Goal: Task Accomplishment & Management: Manage account settings

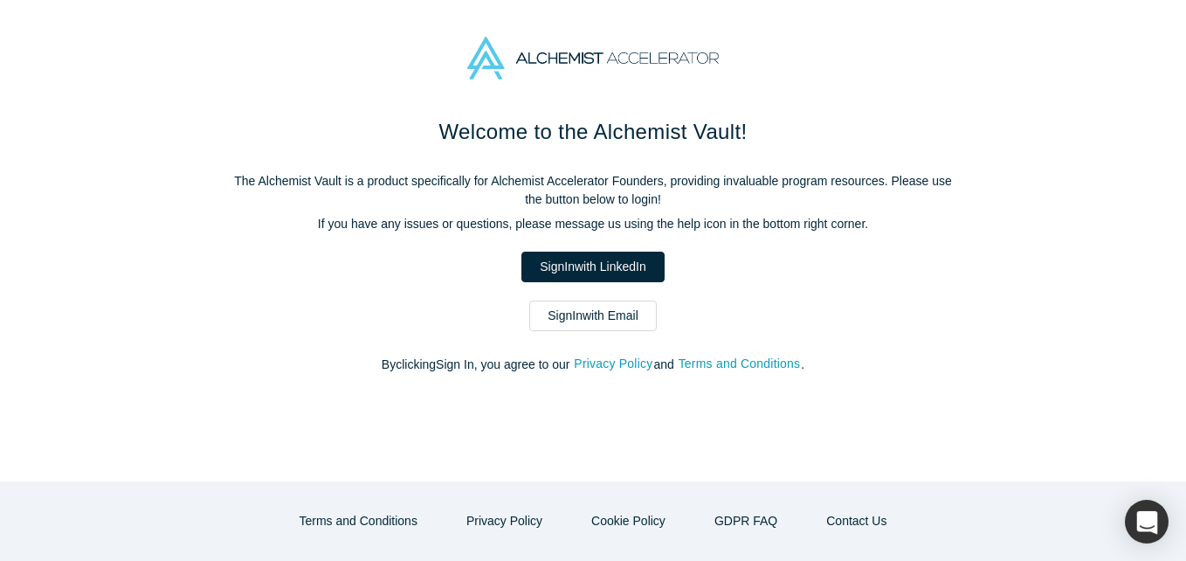
click at [613, 326] on link "Sign In with Email" at bounding box center [593, 315] width 128 height 31
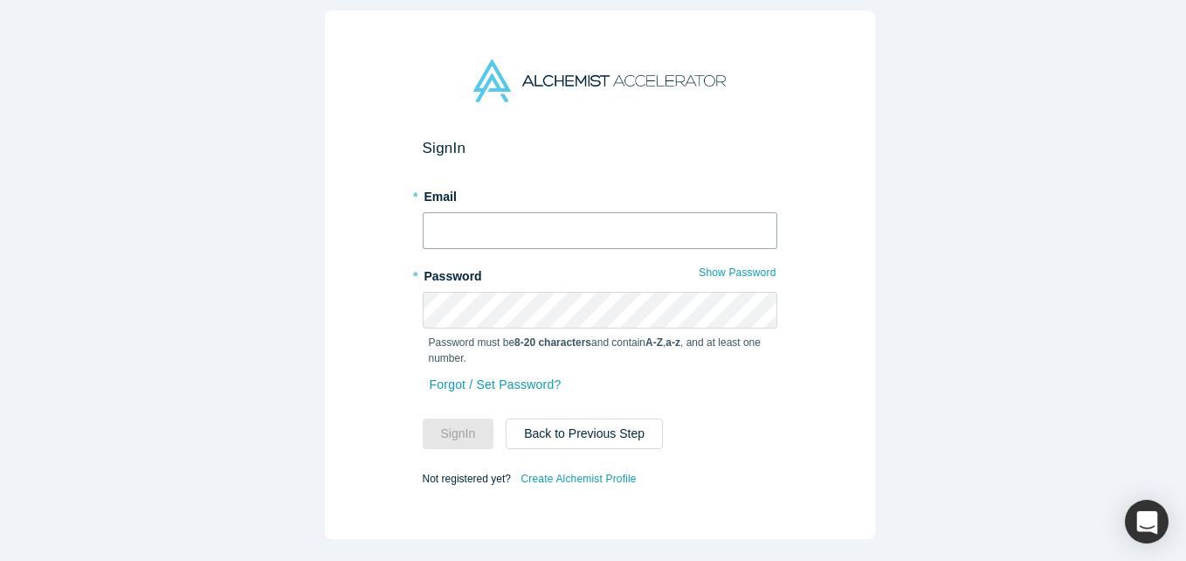
click at [512, 234] on input "text" at bounding box center [600, 230] width 355 height 37
type input "[EMAIL_ADDRESS][DOMAIN_NAME]"
click at [423, 418] on button "Sign In" at bounding box center [459, 433] width 72 height 31
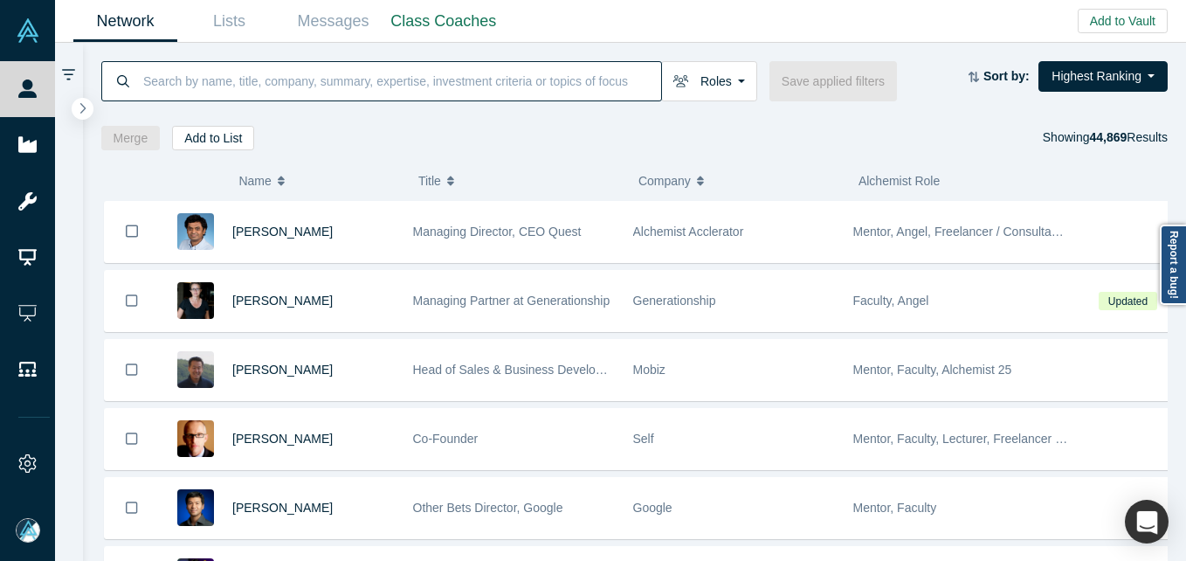
click at [413, 74] on input at bounding box center [402, 80] width 520 height 41
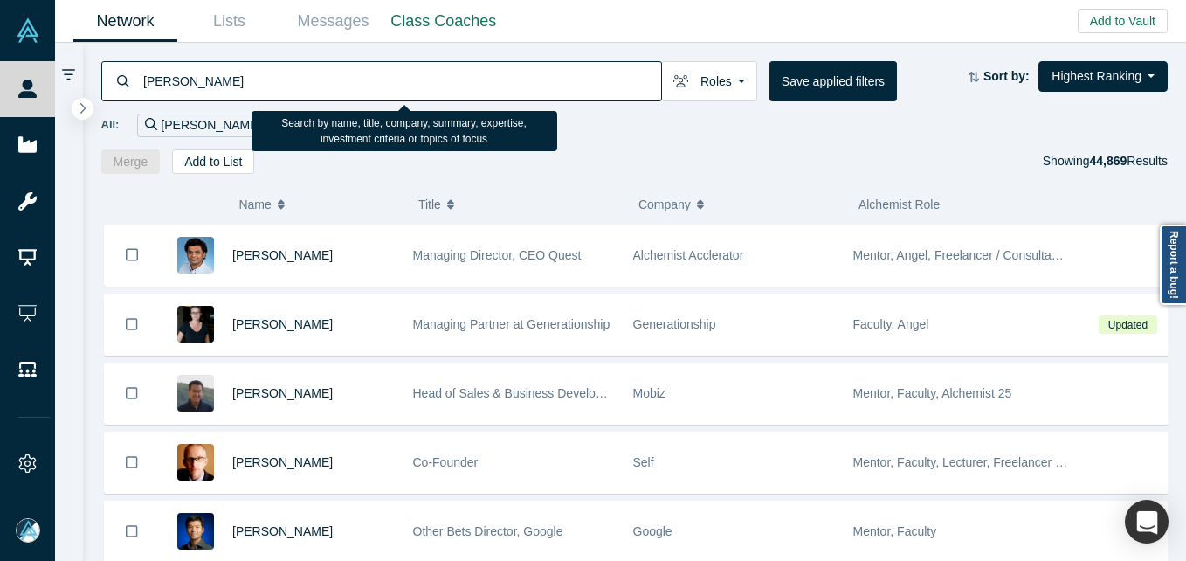
type input "[PERSON_NAME]"
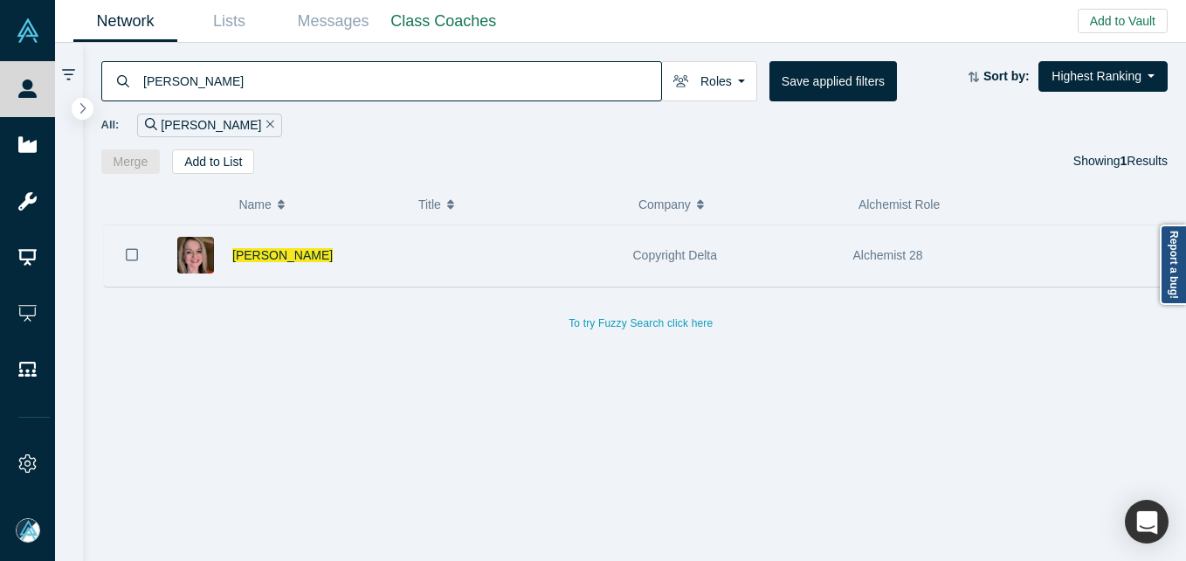
click at [267, 245] on div "[PERSON_NAME]" at bounding box center [313, 255] width 162 height 60
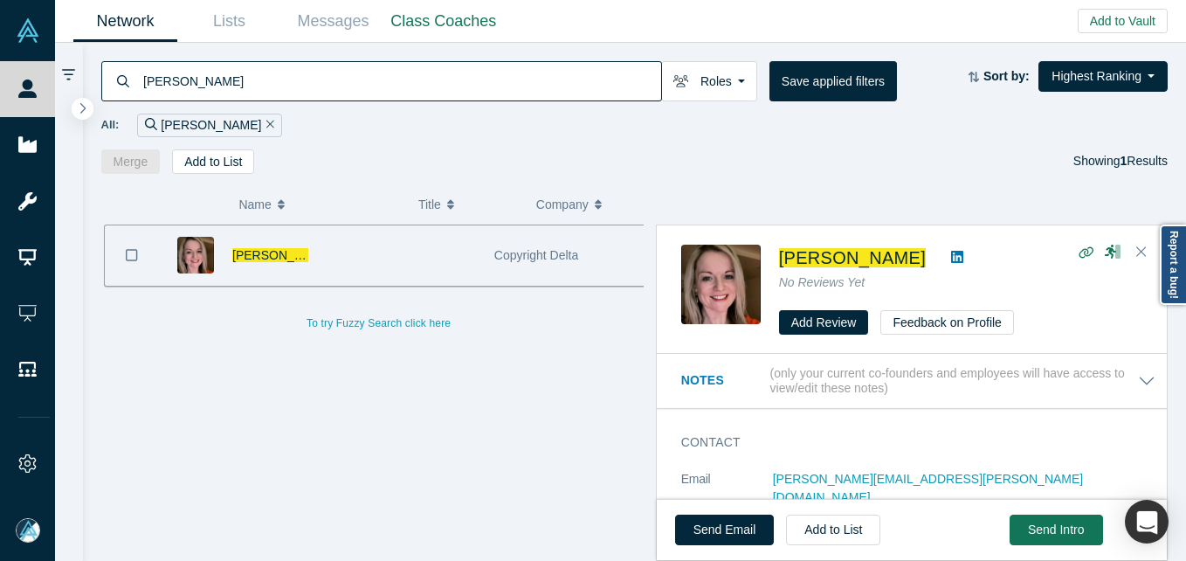
click at [263, 266] on div "[PERSON_NAME]" at bounding box center [270, 255] width 76 height 60
click at [263, 249] on span "[PERSON_NAME]" at bounding box center [282, 255] width 100 height 14
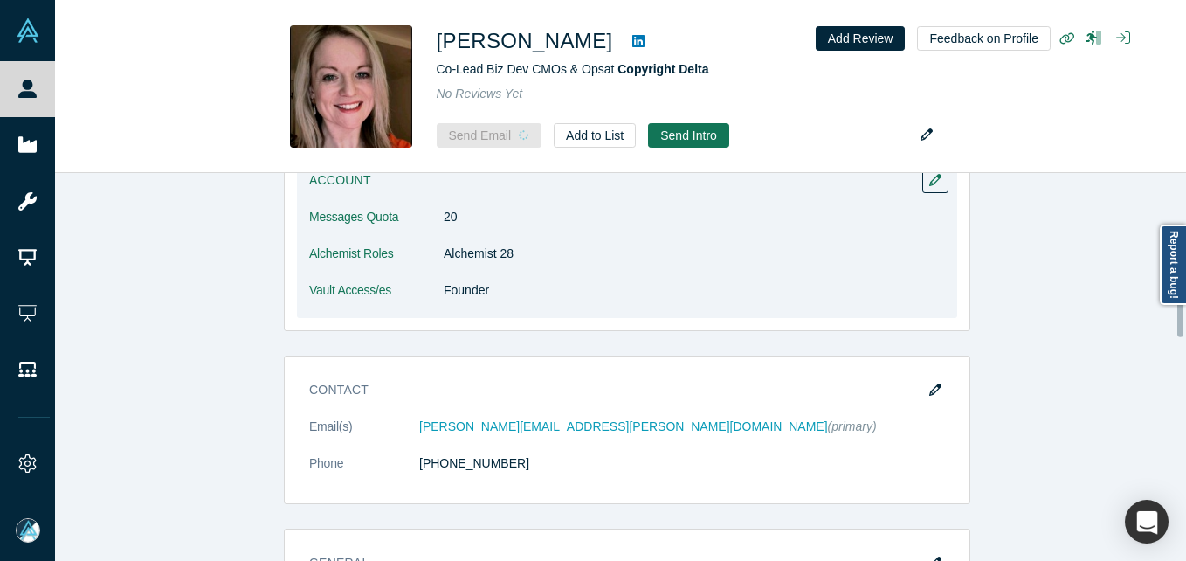
scroll to position [349, 0]
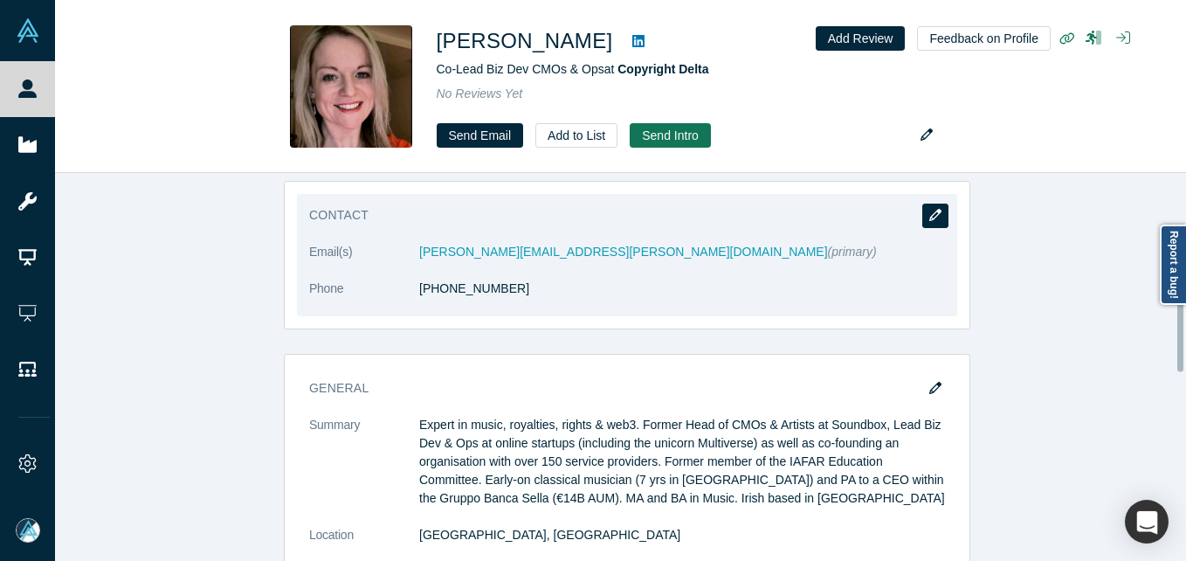
click at [939, 209] on button "button" at bounding box center [935, 216] width 26 height 24
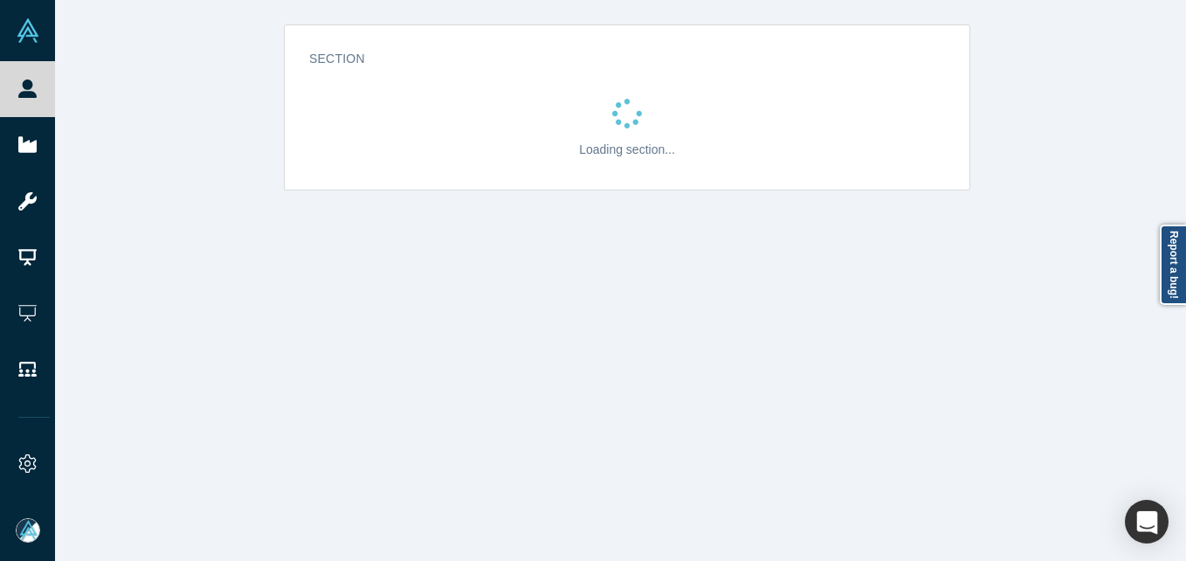
scroll to position [0, 0]
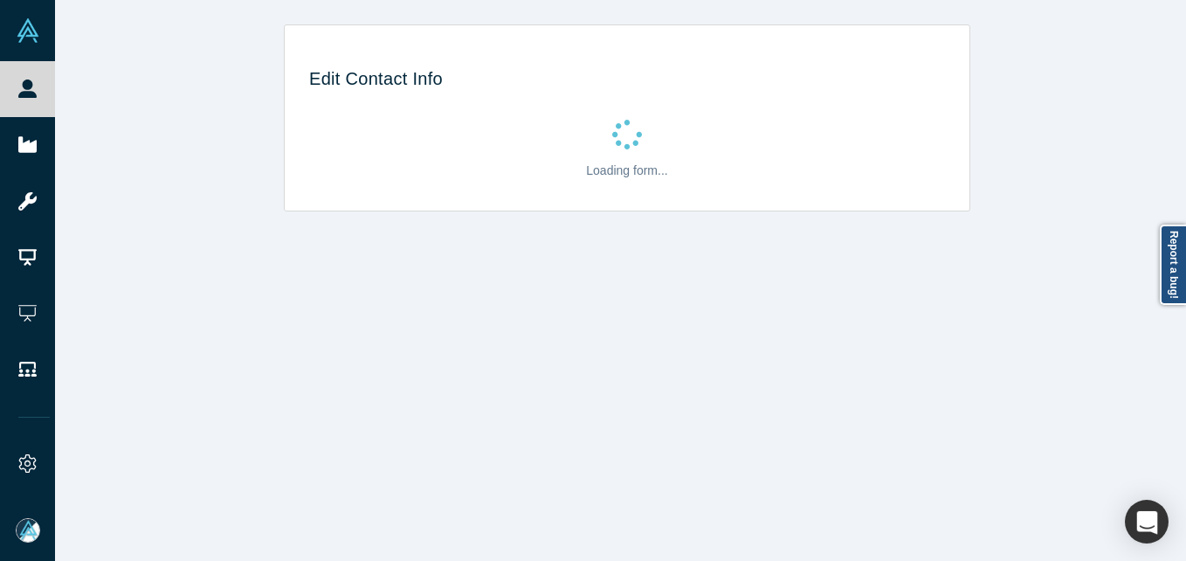
select select "GB"
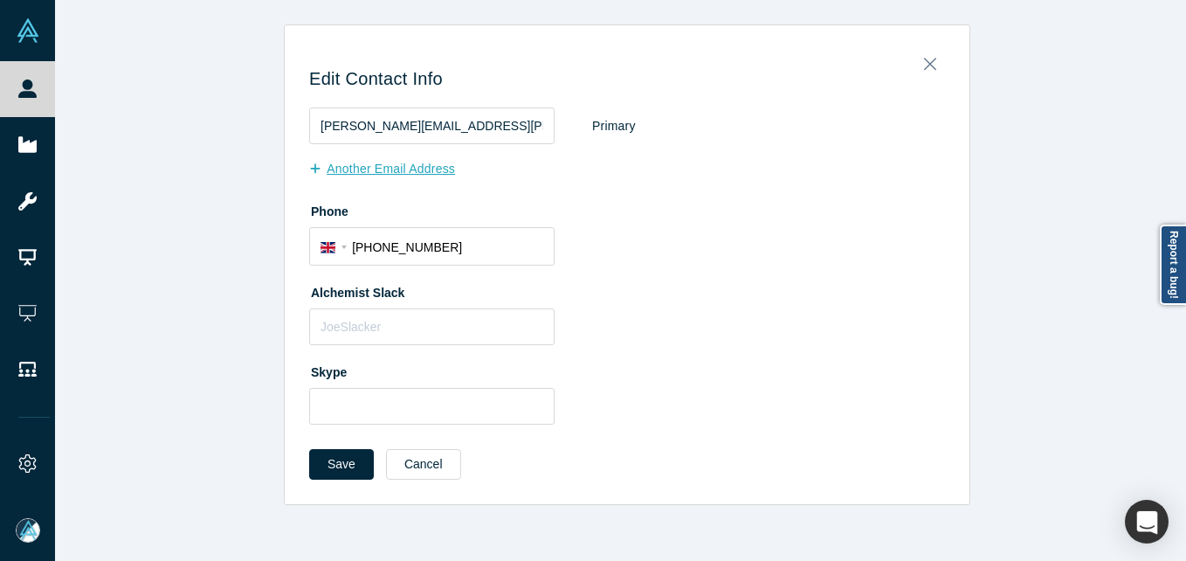
click at [417, 176] on button "Another Email Address" at bounding box center [391, 169] width 164 height 31
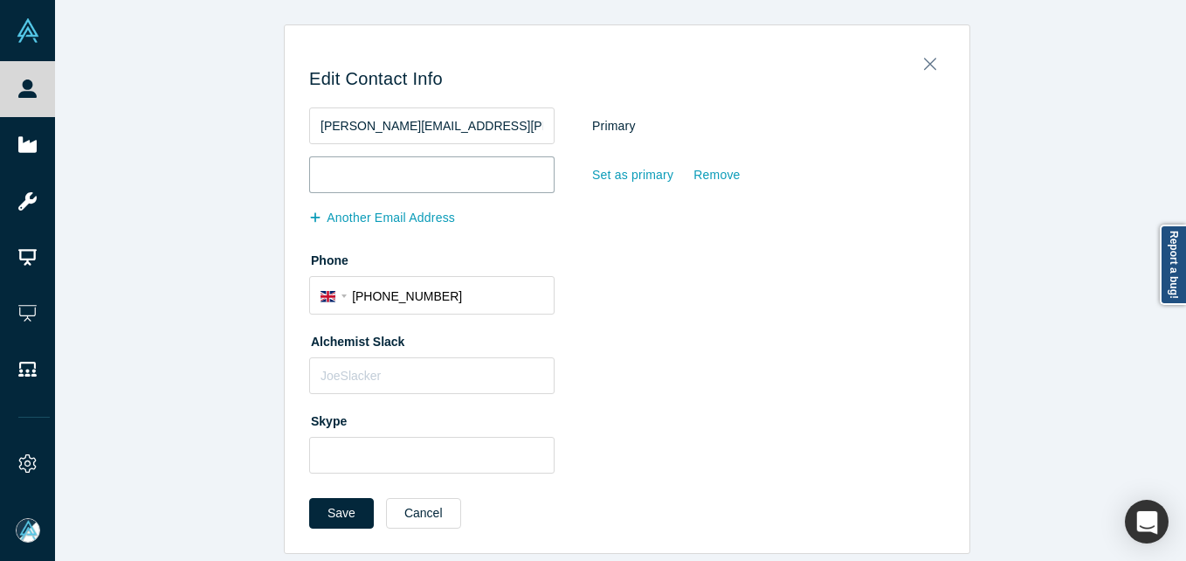
click at [425, 176] on input "email" at bounding box center [431, 174] width 245 height 37
paste input "[EMAIL_ADDRESS][DOMAIN_NAME]"
type input "[EMAIL_ADDRESS][DOMAIN_NAME]"
click at [321, 517] on button "Save" at bounding box center [341, 513] width 65 height 31
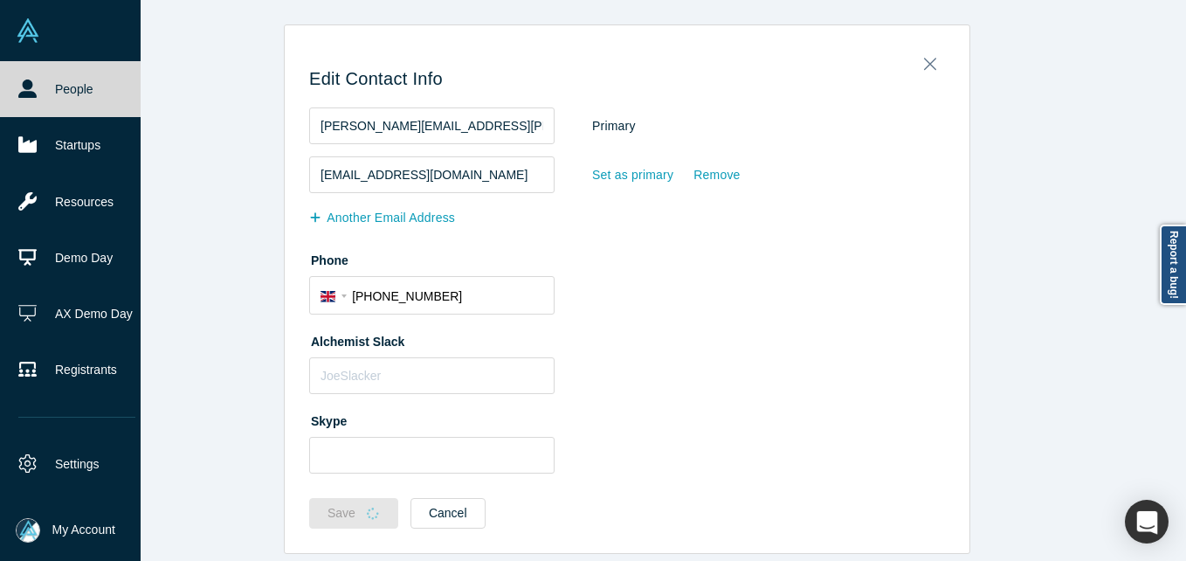
click at [8, 93] on link "People" at bounding box center [77, 89] width 154 height 56
